Goal: Check status: Check status

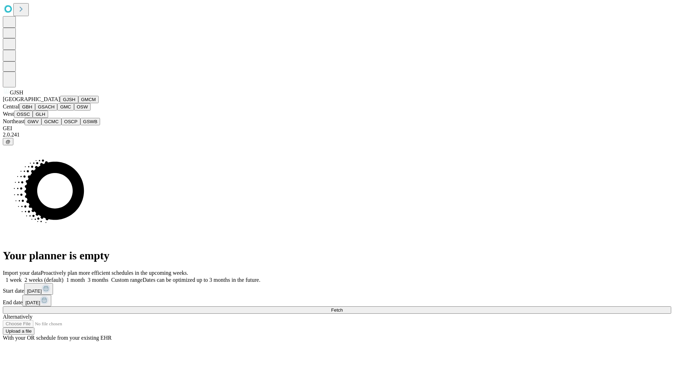
click at [60, 103] on button "GJSH" at bounding box center [69, 99] width 18 height 7
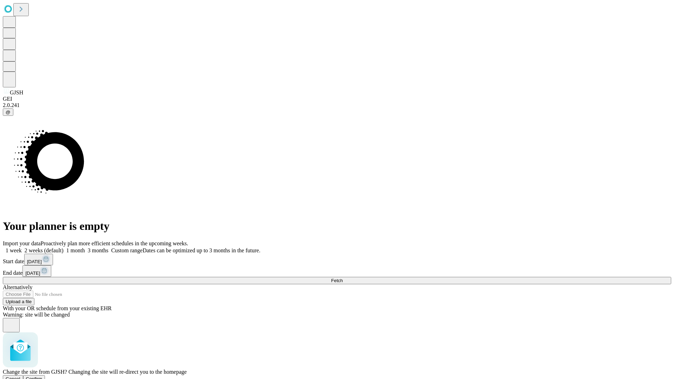
click at [42, 376] on span "Confirm" at bounding box center [34, 378] width 16 height 5
click at [85, 247] on label "1 month" at bounding box center [73, 250] width 21 height 6
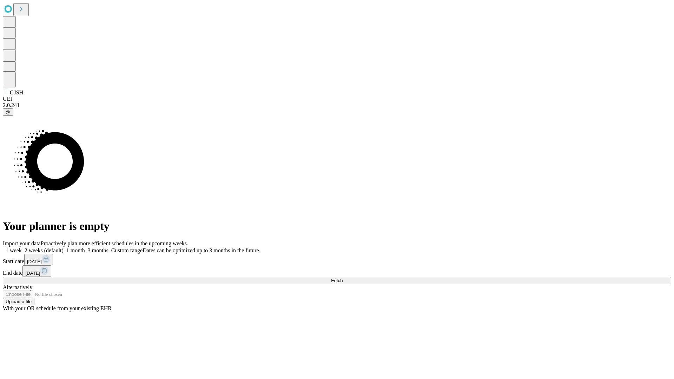
click at [342, 278] on span "Fetch" at bounding box center [337, 280] width 12 height 5
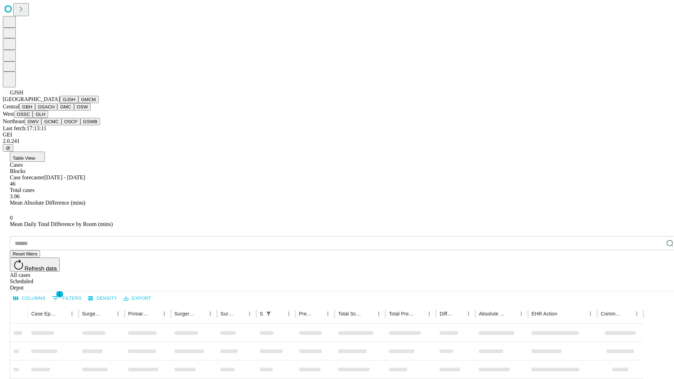
click at [78, 103] on button "GMCM" at bounding box center [88, 99] width 20 height 7
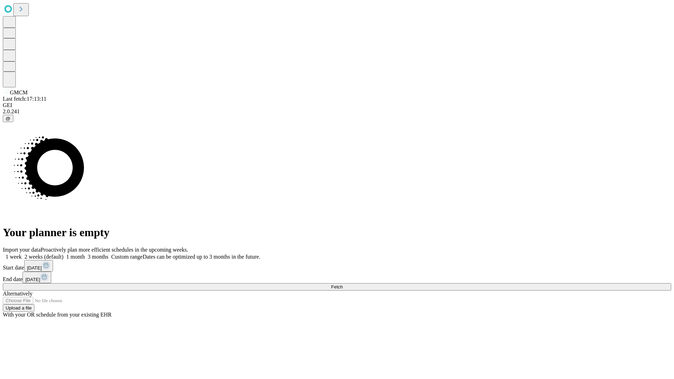
click at [85, 254] on label "1 month" at bounding box center [73, 257] width 21 height 6
click at [342, 284] on span "Fetch" at bounding box center [337, 286] width 12 height 5
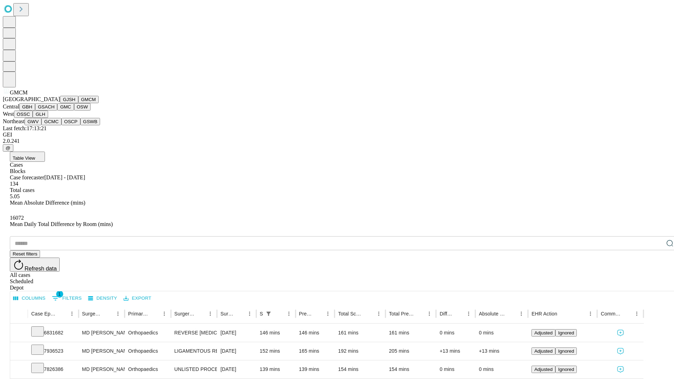
click at [35, 111] on button "GBH" at bounding box center [27, 106] width 16 height 7
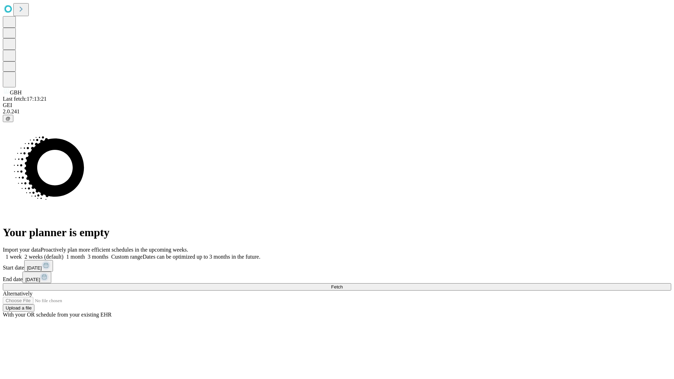
click at [342, 284] on span "Fetch" at bounding box center [337, 286] width 12 height 5
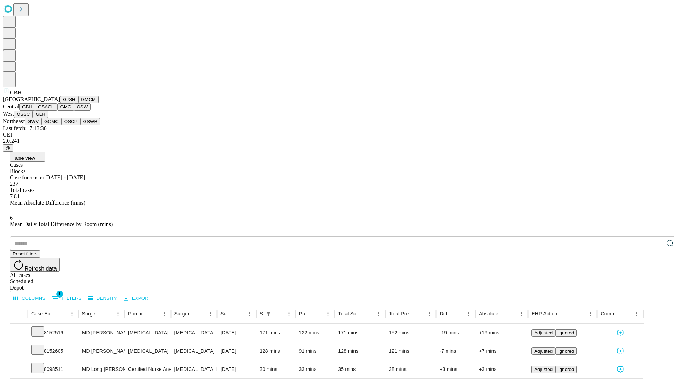
click at [54, 111] on button "GSACH" at bounding box center [46, 106] width 22 height 7
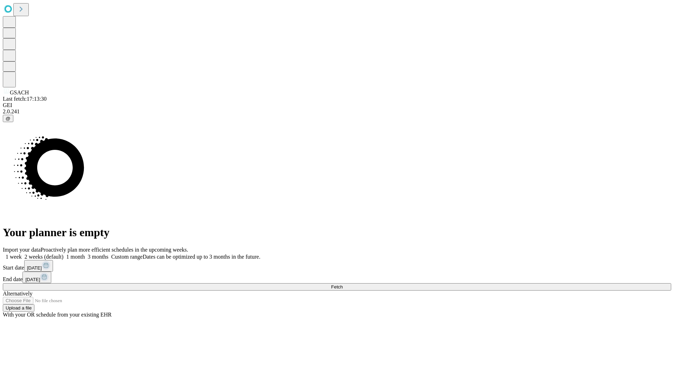
click at [85, 254] on label "1 month" at bounding box center [73, 257] width 21 height 6
click at [342, 284] on span "Fetch" at bounding box center [337, 286] width 12 height 5
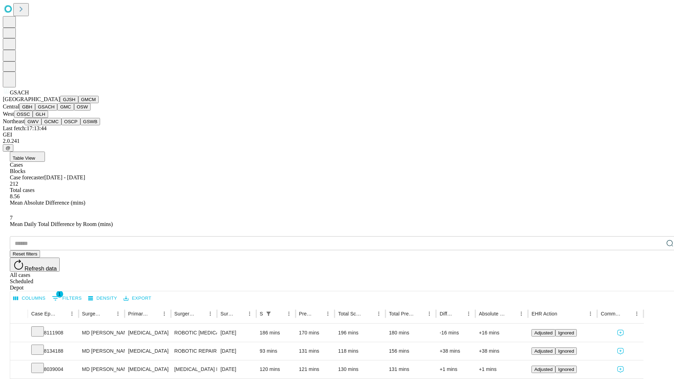
click at [57, 111] on button "GMC" at bounding box center [65, 106] width 16 height 7
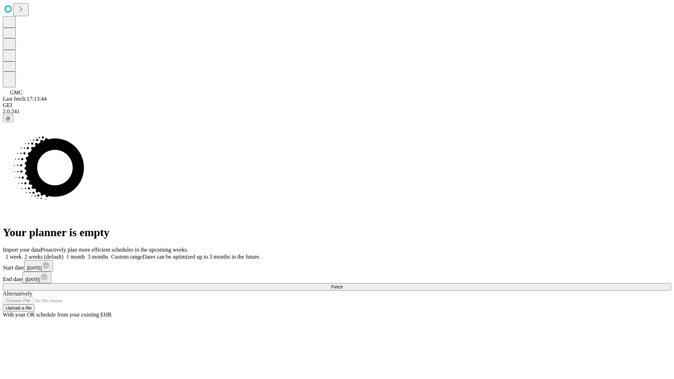
click at [85, 254] on label "1 month" at bounding box center [73, 257] width 21 height 6
click at [342, 284] on span "Fetch" at bounding box center [337, 286] width 12 height 5
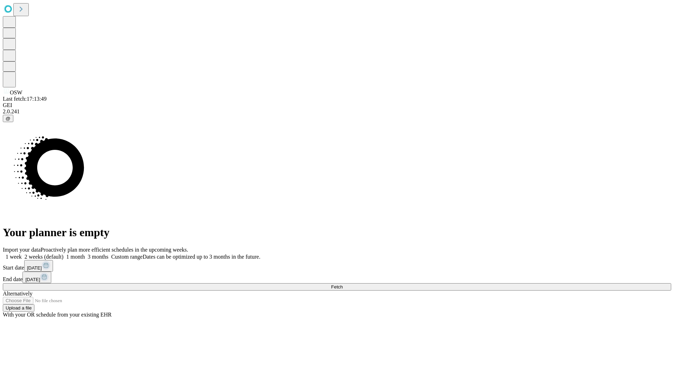
click at [85, 254] on label "1 month" at bounding box center [73, 257] width 21 height 6
click at [342, 284] on span "Fetch" at bounding box center [337, 286] width 12 height 5
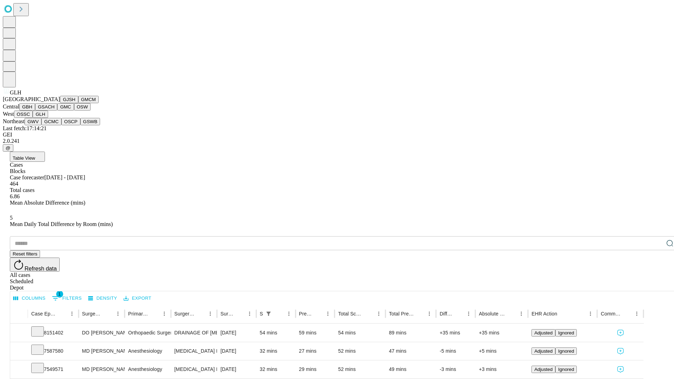
click at [41, 125] on button "GWV" at bounding box center [33, 121] width 17 height 7
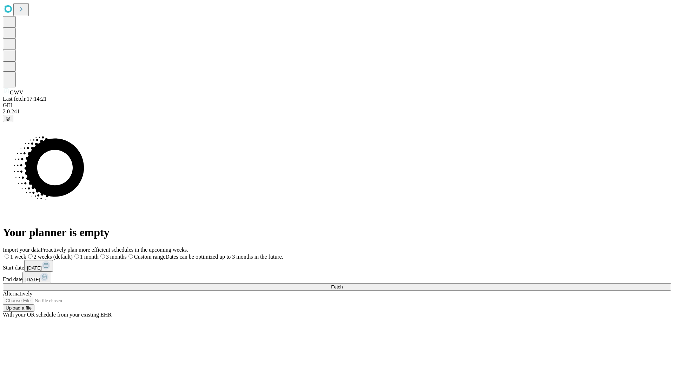
click at [342, 284] on span "Fetch" at bounding box center [337, 286] width 12 height 5
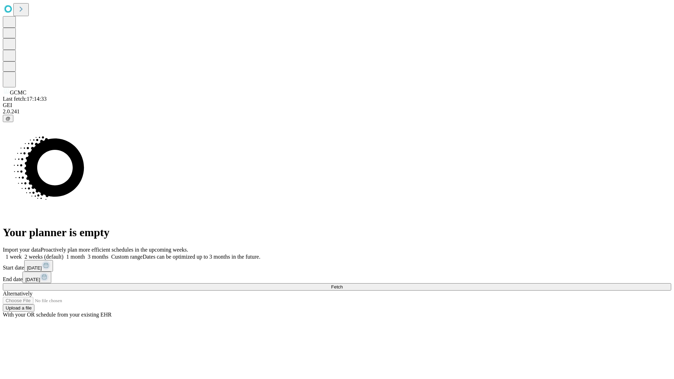
click at [85, 254] on label "1 month" at bounding box center [73, 257] width 21 height 6
click at [342, 284] on span "Fetch" at bounding box center [337, 286] width 12 height 5
